Goal: Find specific page/section: Find specific page/section

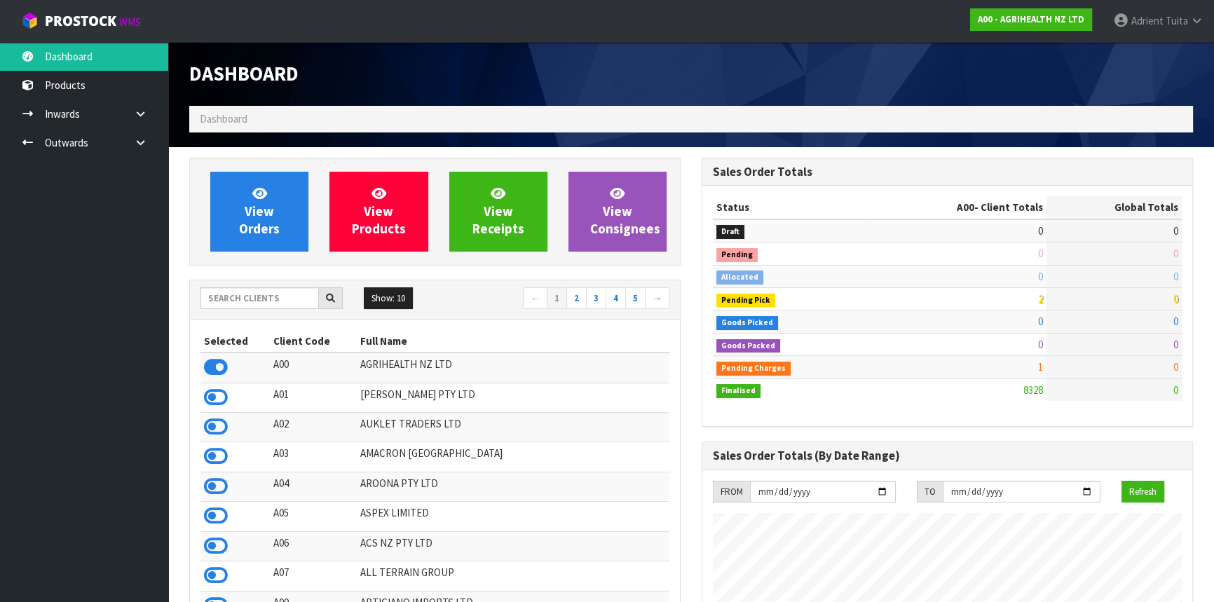
scroll to position [1060, 512]
drag, startPoint x: 314, startPoint y: 292, endPoint x: 290, endPoint y: 299, distance: 25.0
click at [308, 296] on input "text" at bounding box center [259, 298] width 118 height 22
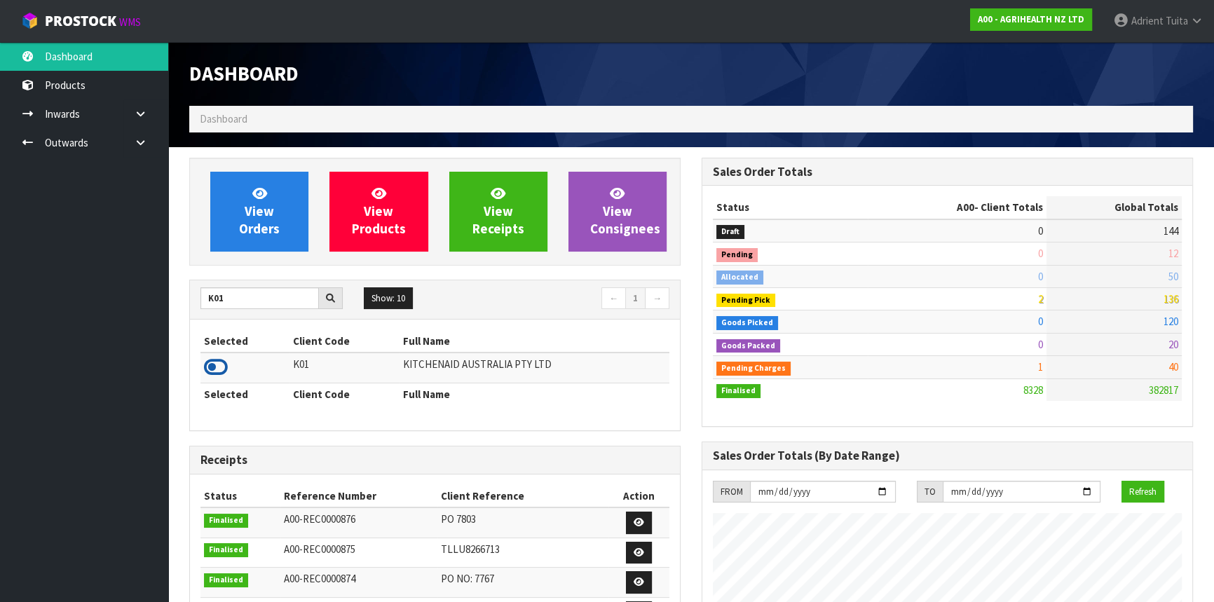
click at [215, 369] on icon at bounding box center [216, 367] width 24 height 21
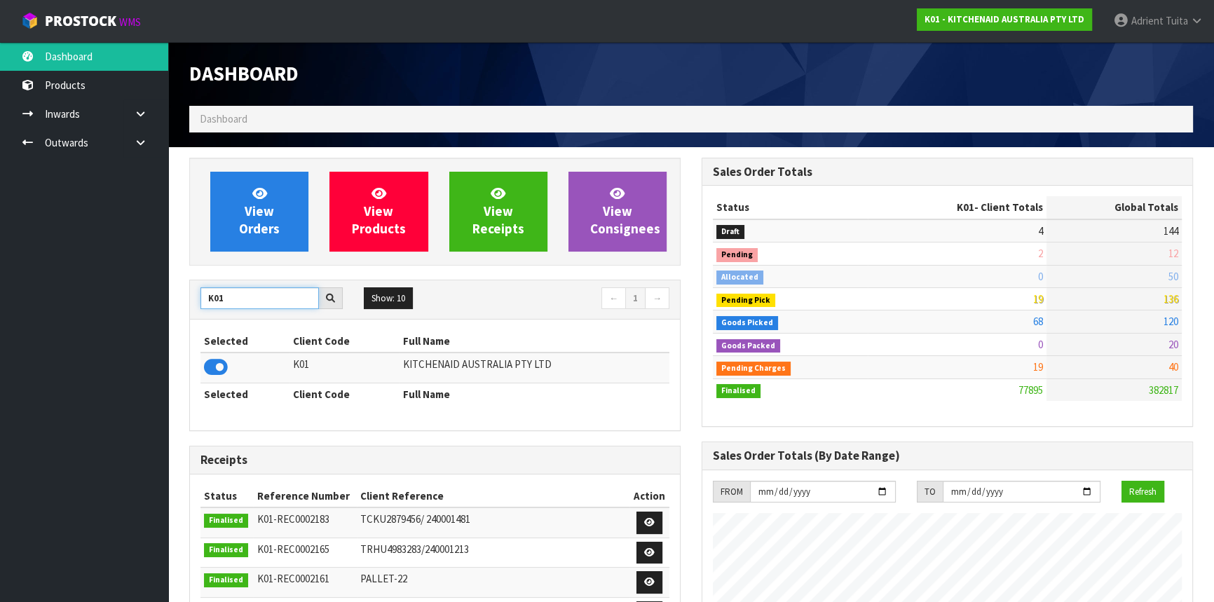
click at [203, 301] on input "K01" at bounding box center [259, 298] width 118 height 22
click at [219, 362] on icon at bounding box center [216, 367] width 24 height 21
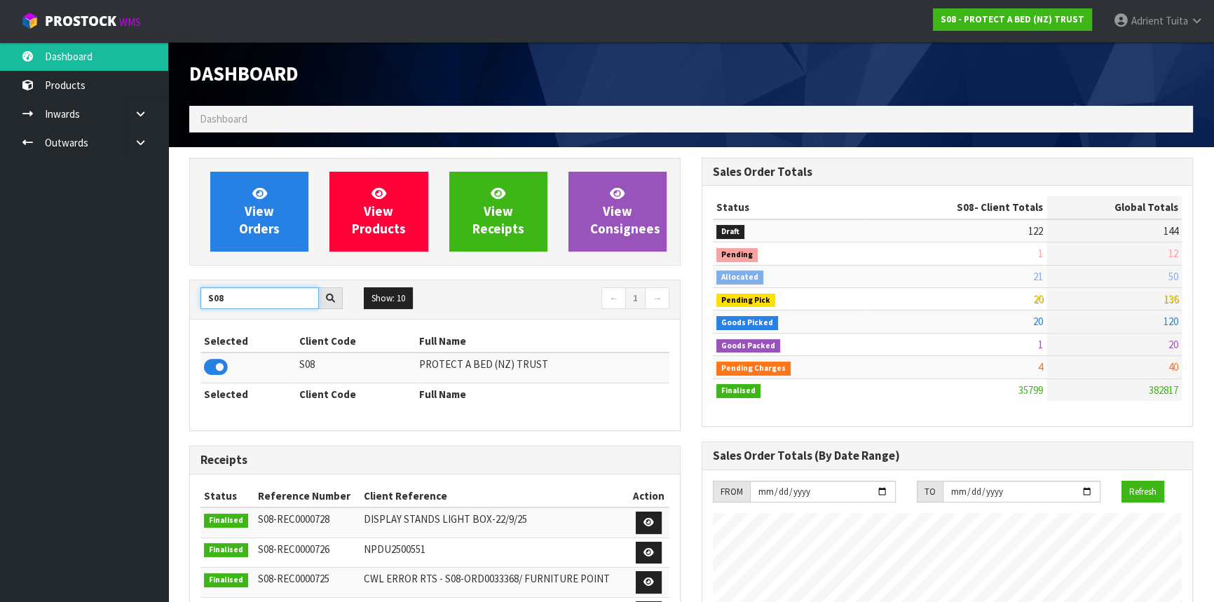
click at [203, 299] on input "S08" at bounding box center [259, 298] width 118 height 22
click at [220, 376] on icon at bounding box center [216, 367] width 24 height 21
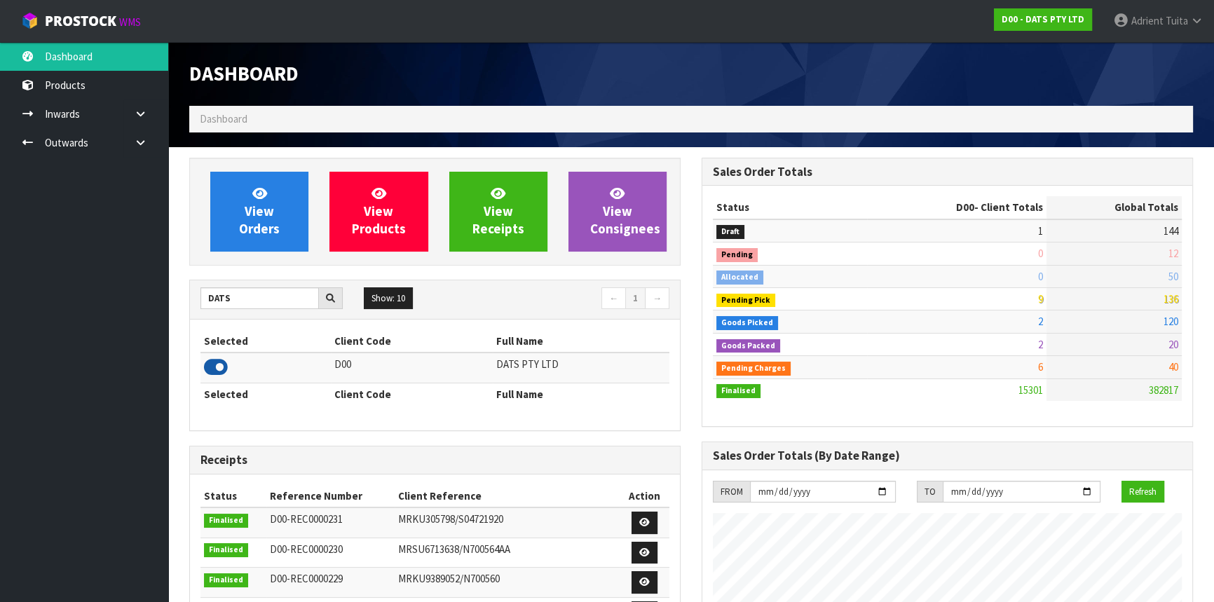
scroll to position [1090, 512]
click at [217, 307] on input "DATS" at bounding box center [259, 298] width 118 height 22
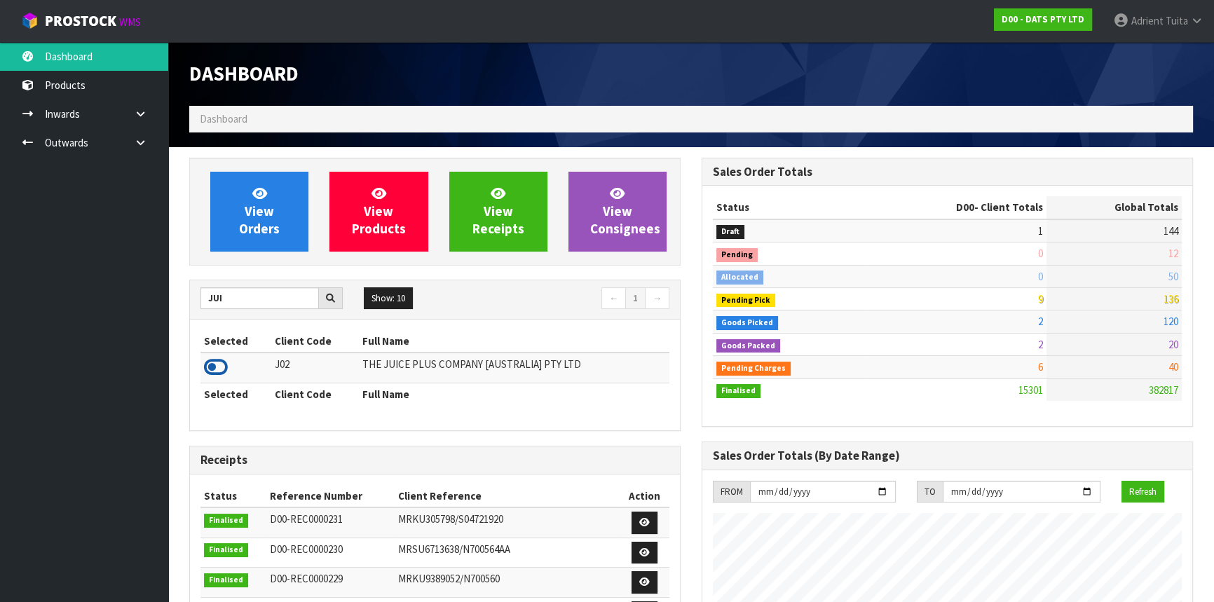
click at [216, 377] on icon at bounding box center [216, 367] width 24 height 21
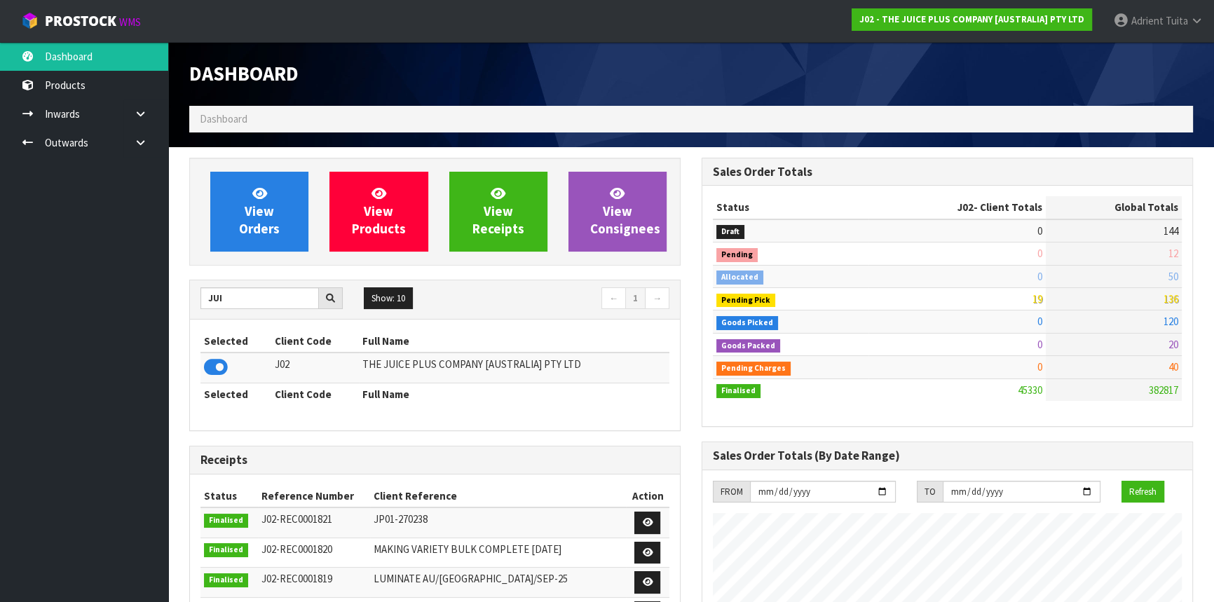
scroll to position [1060, 512]
click at [198, 299] on div "JUI" at bounding box center [271, 298] width 163 height 22
click at [219, 294] on input "JUI" at bounding box center [259, 298] width 118 height 22
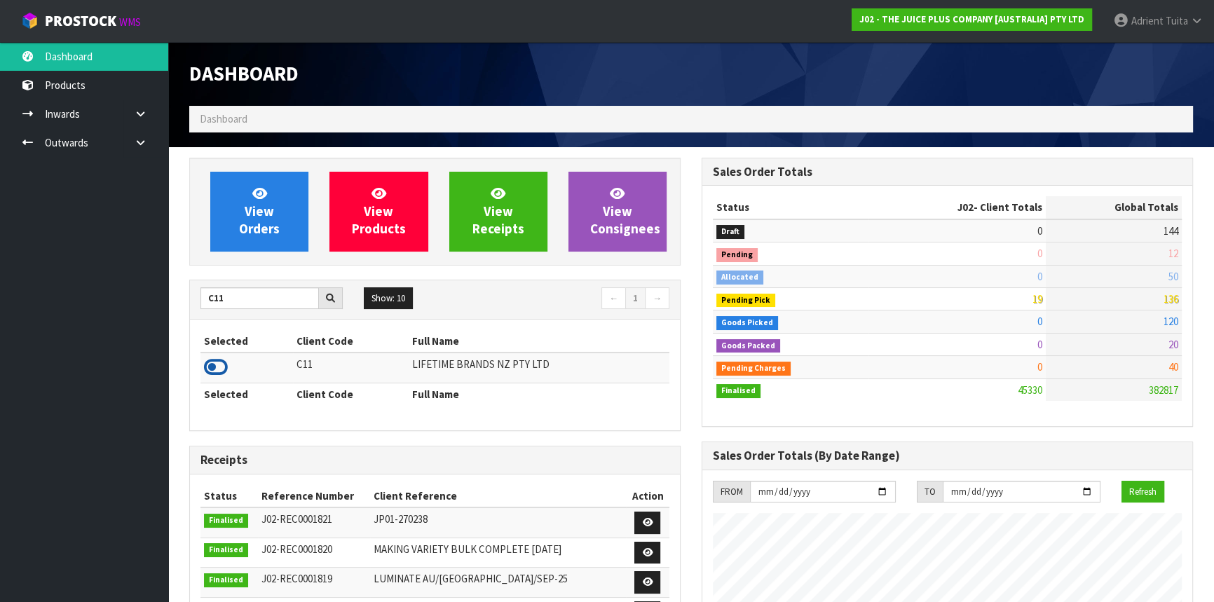
click at [214, 372] on icon at bounding box center [216, 367] width 24 height 21
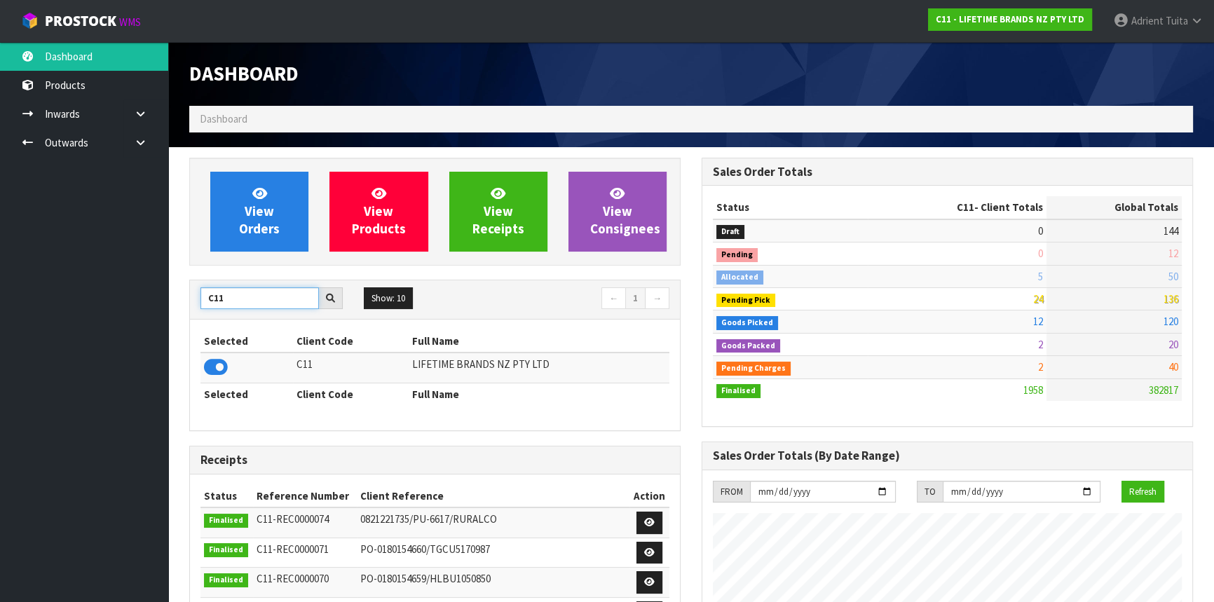
click at [210, 294] on input "C11" at bounding box center [259, 298] width 118 height 22
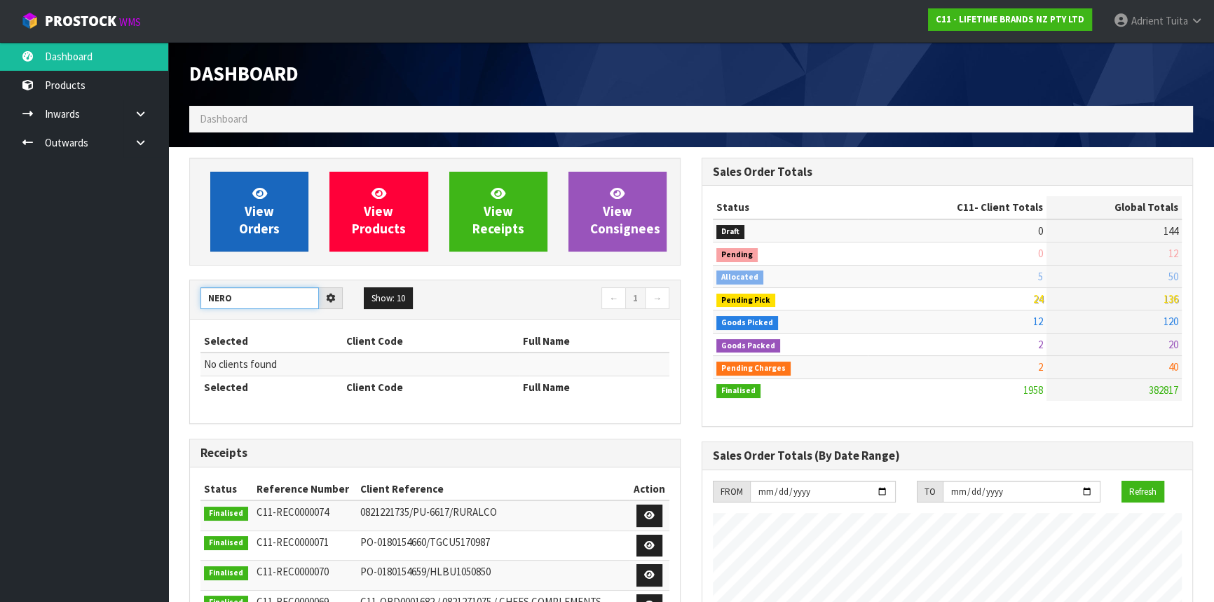
type input "NERO"
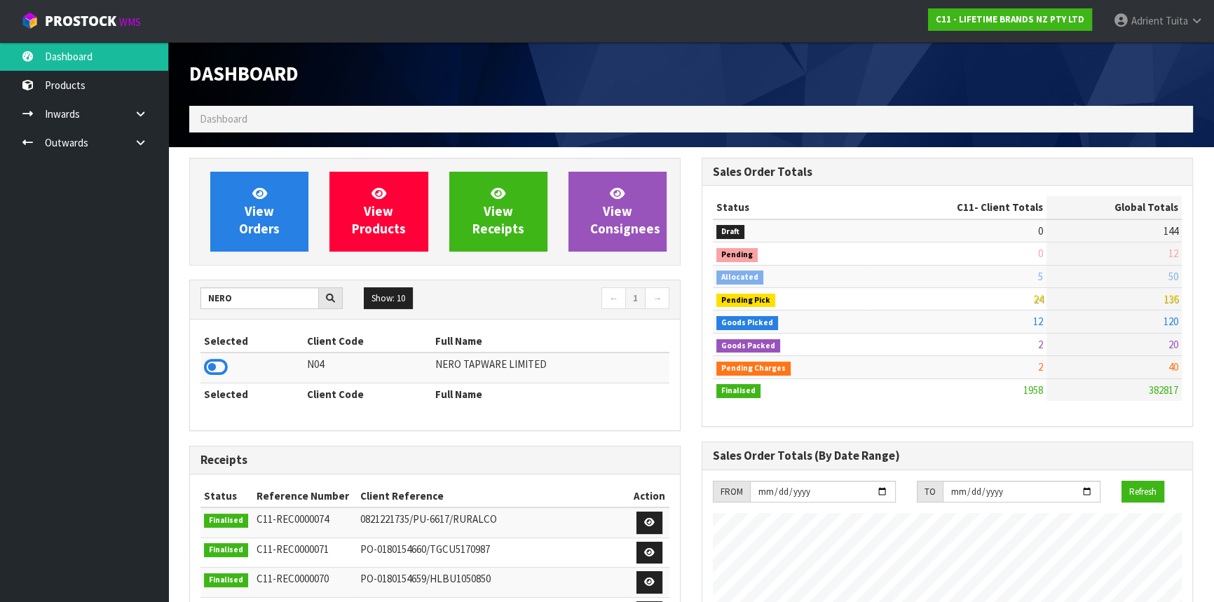
click at [217, 355] on td at bounding box center [251, 368] width 103 height 30
click at [215, 357] on icon at bounding box center [216, 367] width 24 height 21
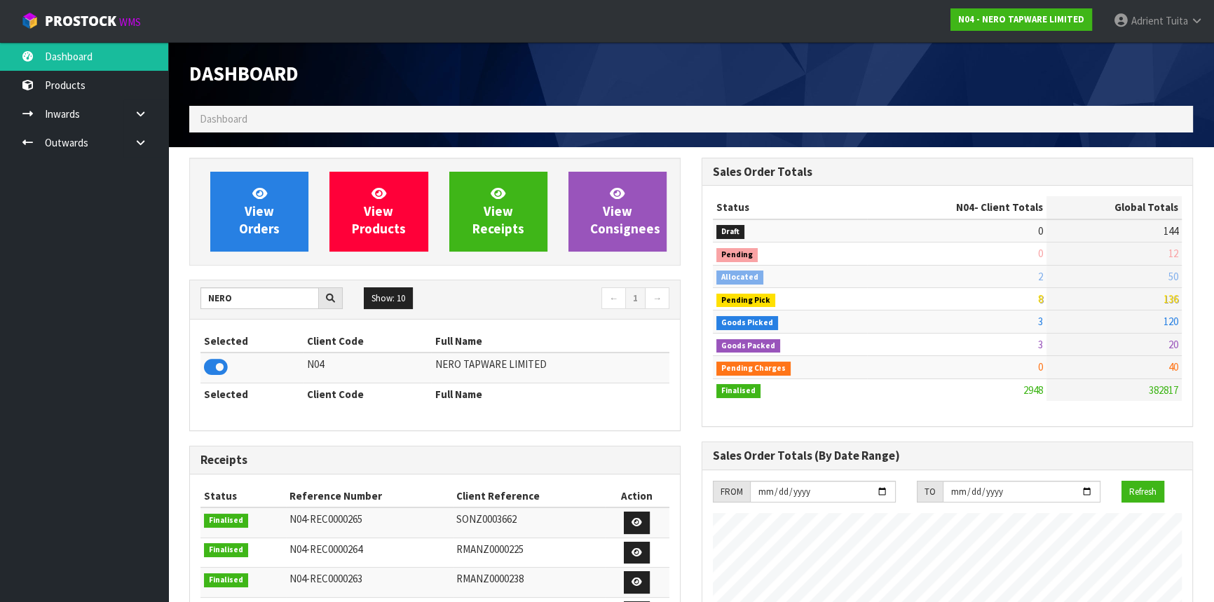
scroll to position [1119, 512]
click at [1144, 25] on span "Adrient" at bounding box center [1147, 20] width 32 height 13
click at [1147, 55] on link "Logout" at bounding box center [1158, 55] width 111 height 19
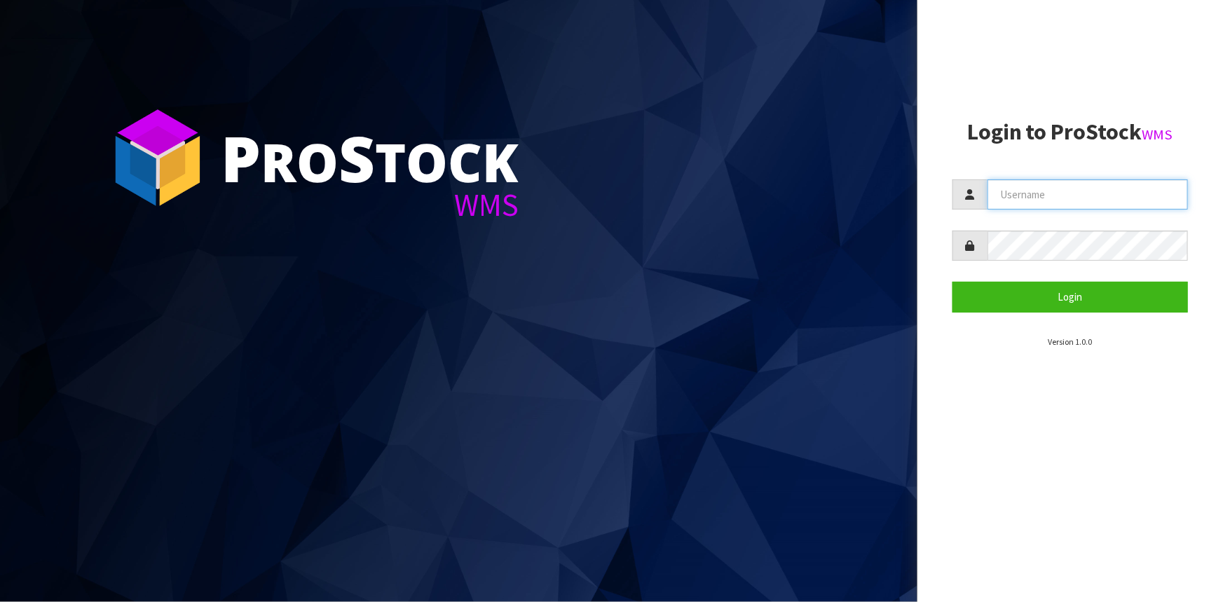
drag, startPoint x: 1068, startPoint y: 196, endPoint x: 1056, endPoint y: 192, distance: 12.6
click at [1068, 196] on input "text" at bounding box center [1088, 194] width 200 height 30
type input "Talia"
click at [953, 282] on button "Login" at bounding box center [1071, 297] width 236 height 30
